Goal: Navigation & Orientation: Find specific page/section

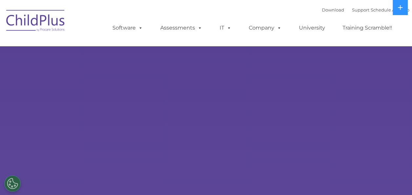
select select "MEDIUM"
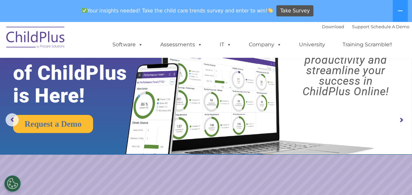
scroll to position [22, 0]
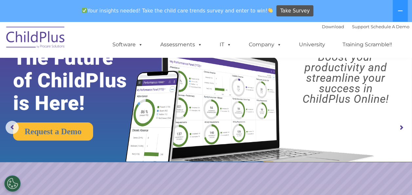
click at [400, 125] on rs-arrow at bounding box center [400, 127] width 13 height 13
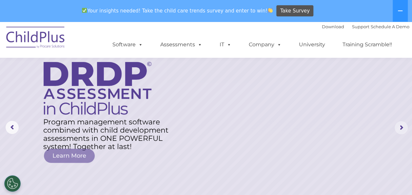
click at [400, 125] on rs-arrow at bounding box center [400, 127] width 13 height 13
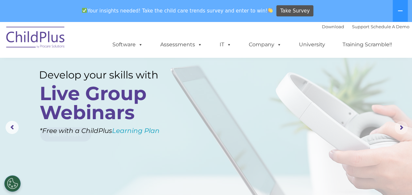
click at [400, 125] on rs-arrow at bounding box center [400, 127] width 13 height 13
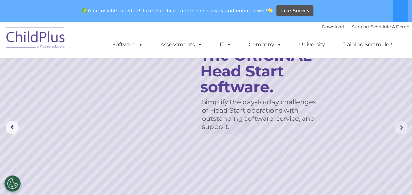
click at [400, 125] on rs-arrow at bounding box center [400, 127] width 13 height 13
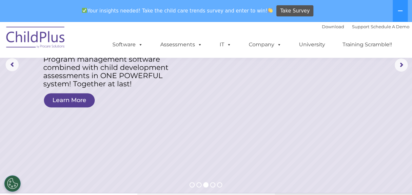
scroll to position [0, 0]
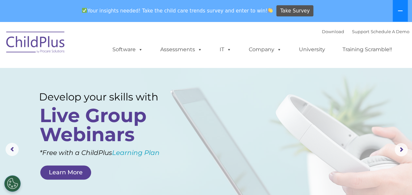
click at [398, 12] on icon at bounding box center [399, 10] width 5 height 5
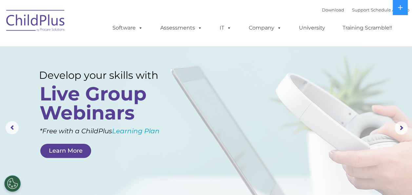
click at [39, 14] on img at bounding box center [36, 21] width 66 height 33
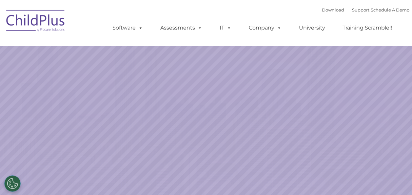
select select "MEDIUM"
